Goal: Information Seeking & Learning: Learn about a topic

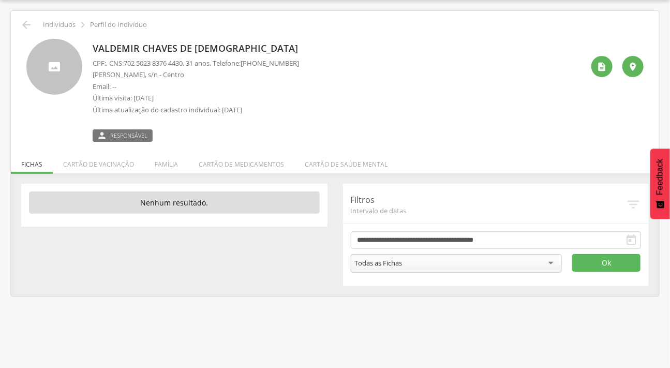
scroll to position [31, 0]
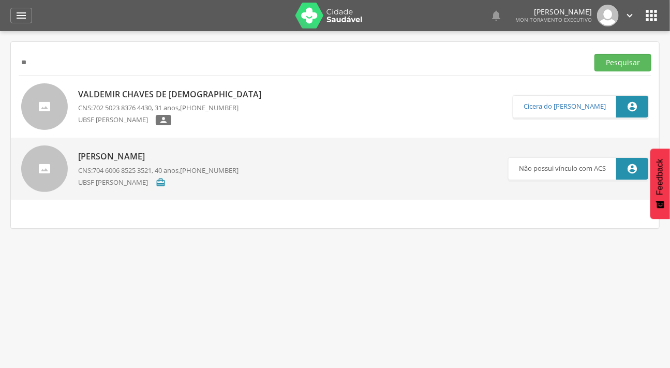
type input "*"
type input "******"
click at [594, 54] on button "Pesquisar" at bounding box center [622, 63] width 57 height 18
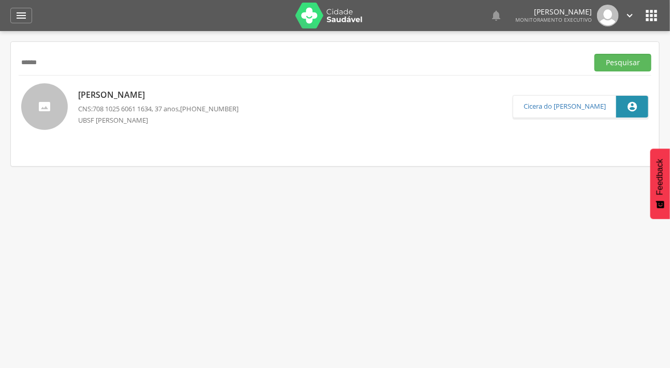
click at [52, 113] on div at bounding box center [44, 106] width 47 height 47
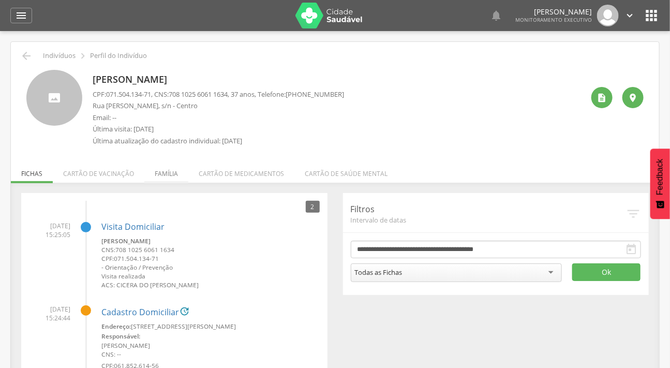
click at [171, 168] on li "Família" at bounding box center [166, 171] width 44 height 24
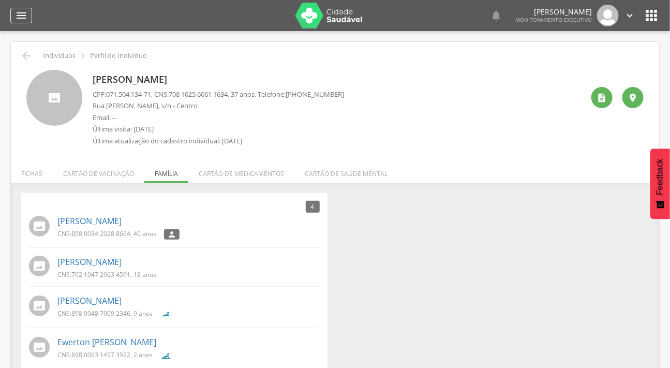
click at [21, 12] on icon "" at bounding box center [21, 15] width 12 height 12
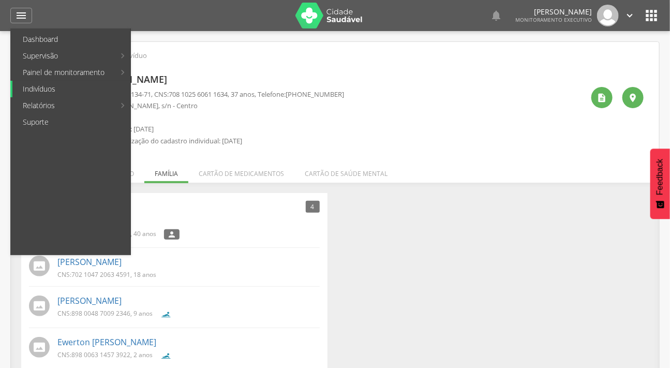
click at [57, 83] on link "Indivíduos" at bounding box center [71, 89] width 118 height 17
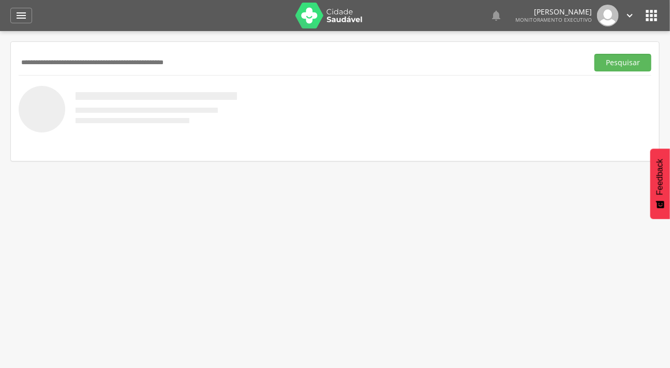
click at [106, 65] on input "text" at bounding box center [301, 63] width 565 height 18
type input "*******"
click at [594, 54] on button "Pesquisar" at bounding box center [622, 63] width 57 height 18
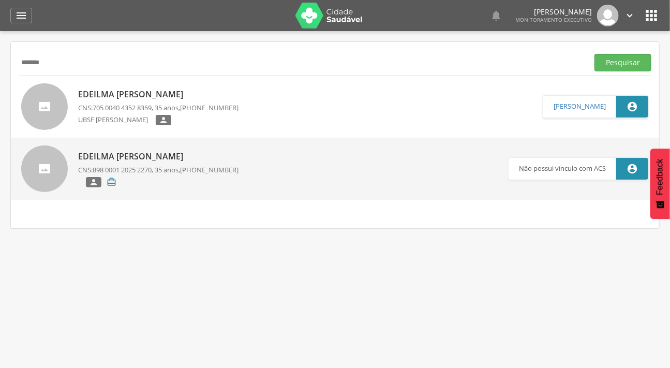
click at [36, 102] on div at bounding box center [44, 106] width 47 height 47
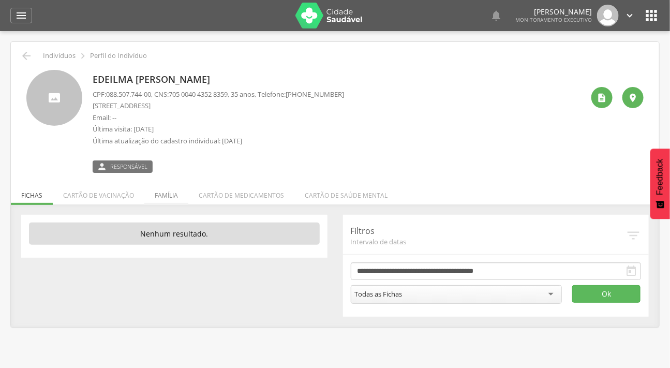
click at [172, 194] on li "Família" at bounding box center [166, 193] width 44 height 24
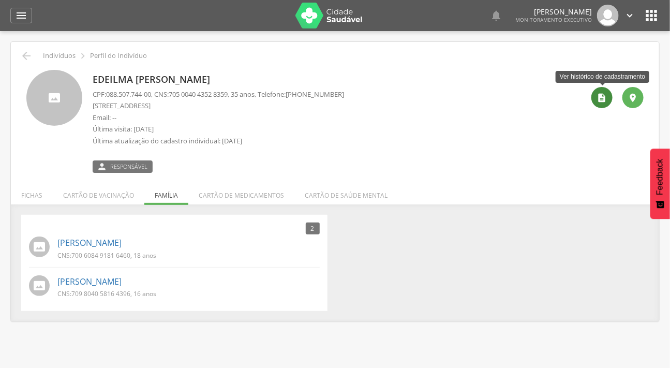
click at [607, 92] on div "" at bounding box center [601, 97] width 21 height 21
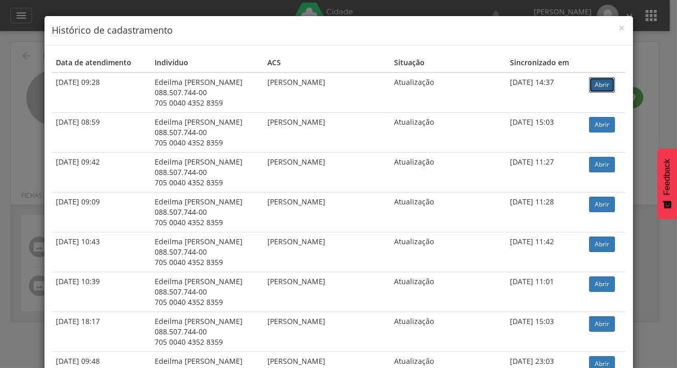
click at [597, 88] on link "Abrir" at bounding box center [602, 85] width 26 height 16
click at [614, 29] on h4 "Histórico de cadastramento" at bounding box center [338, 30] width 573 height 13
click at [619, 29] on span "×" at bounding box center [622, 28] width 6 height 14
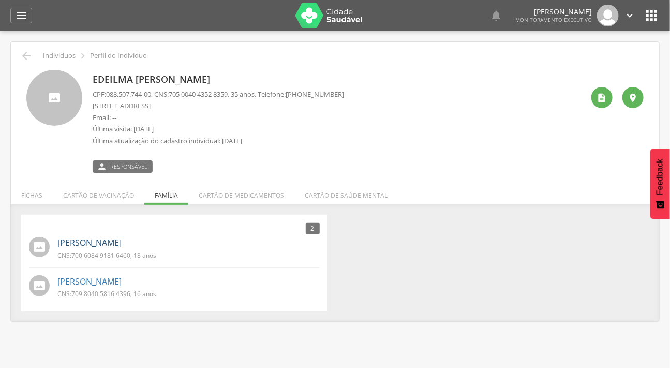
click at [107, 242] on link "[PERSON_NAME]" at bounding box center [89, 243] width 64 height 12
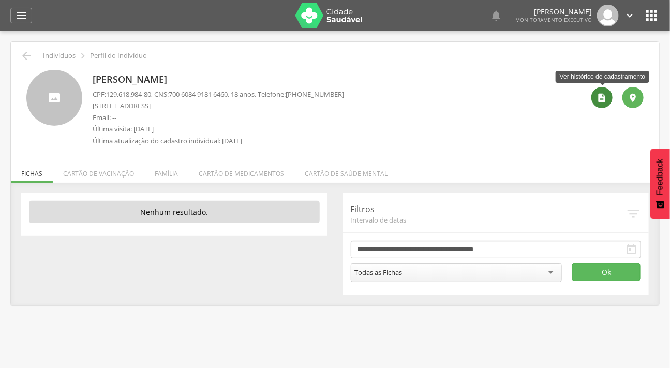
click at [594, 94] on div "" at bounding box center [601, 97] width 21 height 21
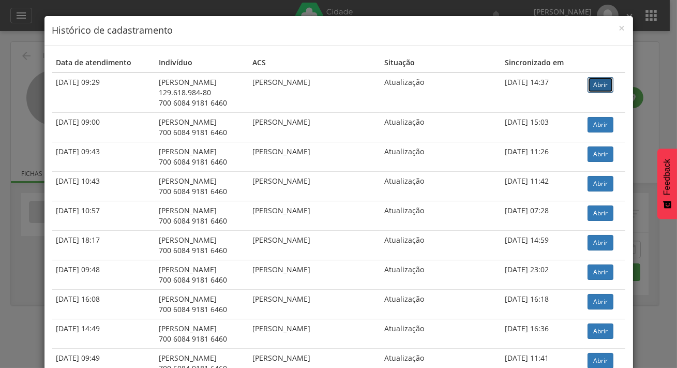
click at [589, 78] on link "Abrir" at bounding box center [601, 85] width 26 height 16
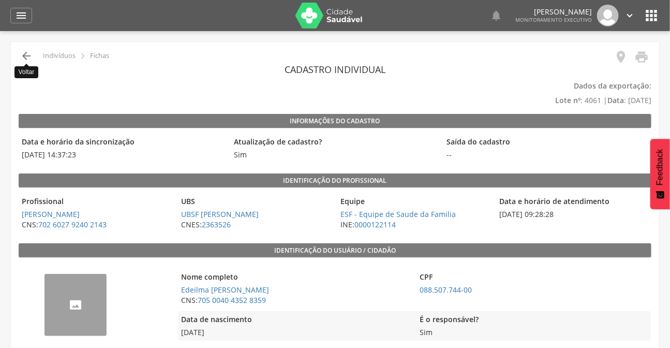
click at [27, 50] on icon "" at bounding box center [26, 56] width 12 height 12
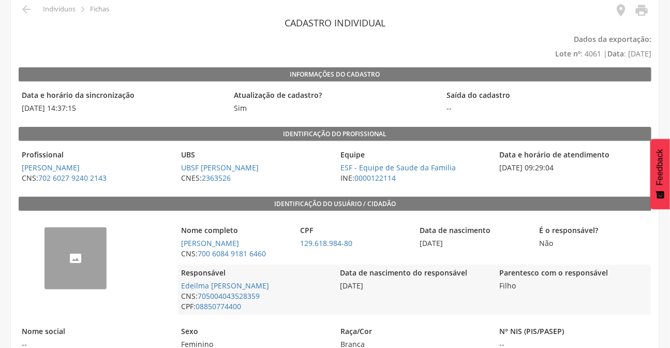
scroll to position [141, 0]
